Goal: Information Seeking & Learning: Learn about a topic

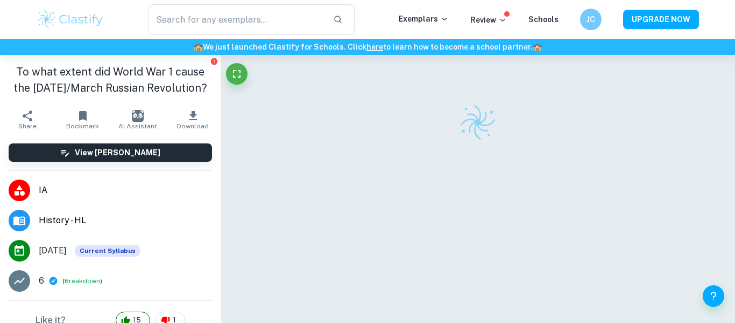
click at [99, 27] on img at bounding box center [70, 20] width 68 height 22
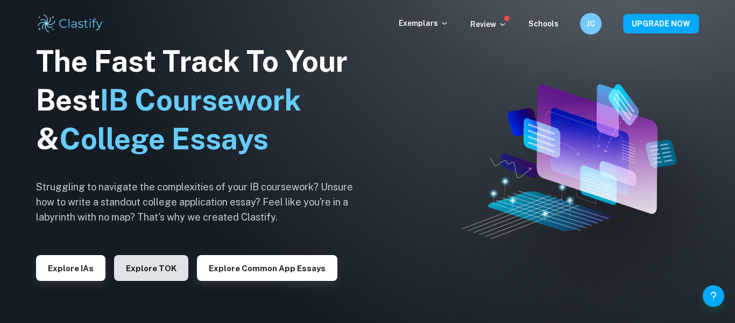
click at [142, 269] on button "Explore TOK" at bounding box center [151, 268] width 74 height 26
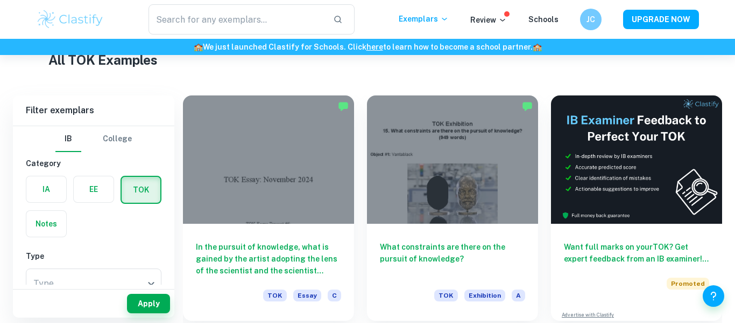
scroll to position [229, 0]
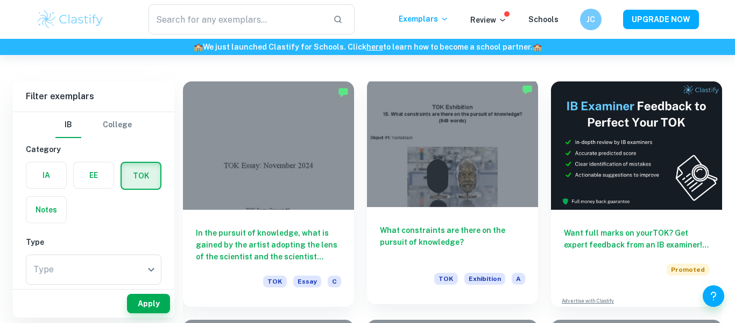
click at [437, 166] on div at bounding box center [452, 143] width 171 height 128
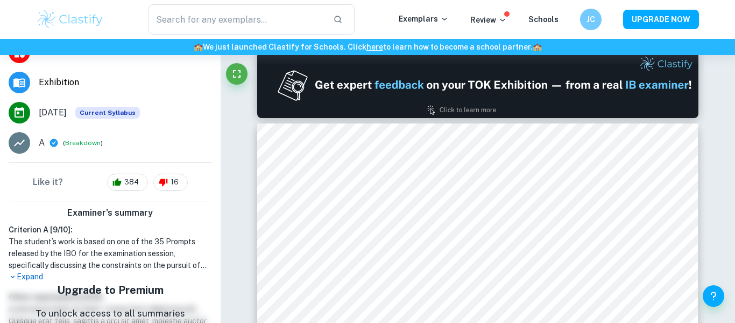
scroll to position [143, 0]
click at [28, 278] on p "Expand" at bounding box center [111, 275] width 204 height 11
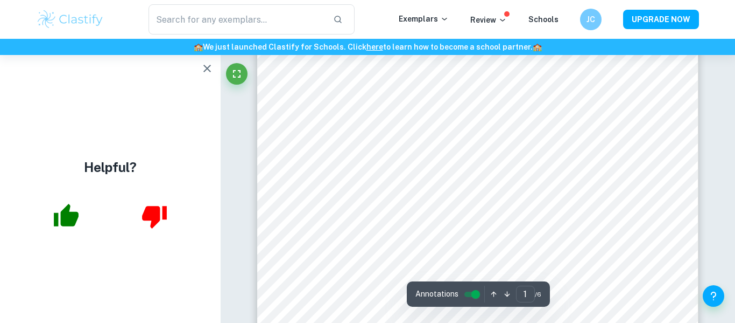
scroll to position [236, 0]
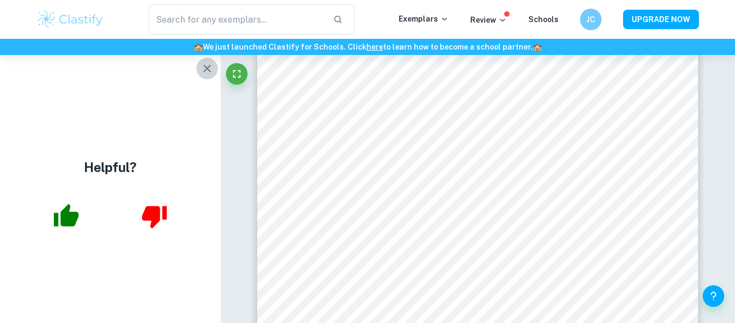
click at [208, 68] on icon "button" at bounding box center [207, 68] width 13 height 13
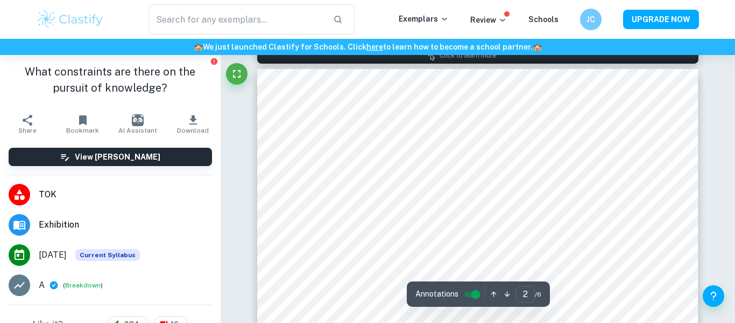
scroll to position [648, 0]
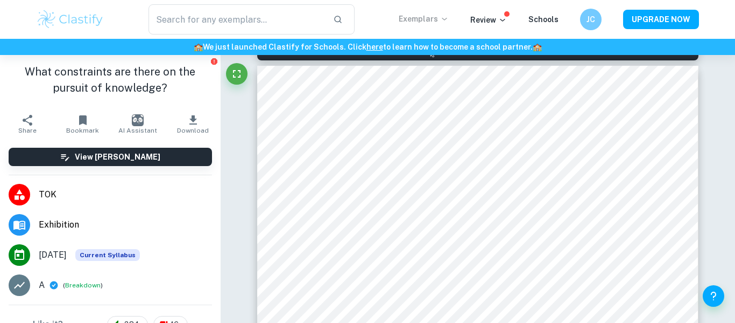
type input "1"
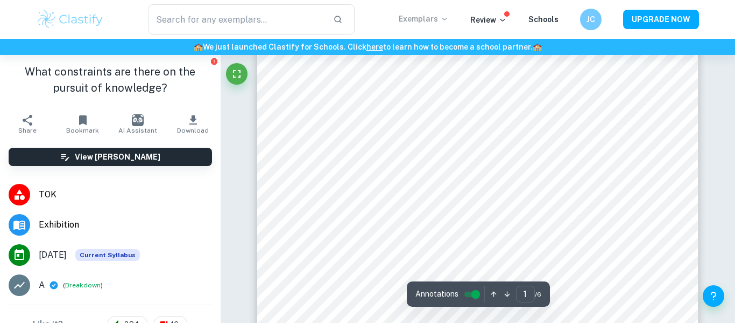
scroll to position [0, 0]
